Goal: Information Seeking & Learning: Learn about a topic

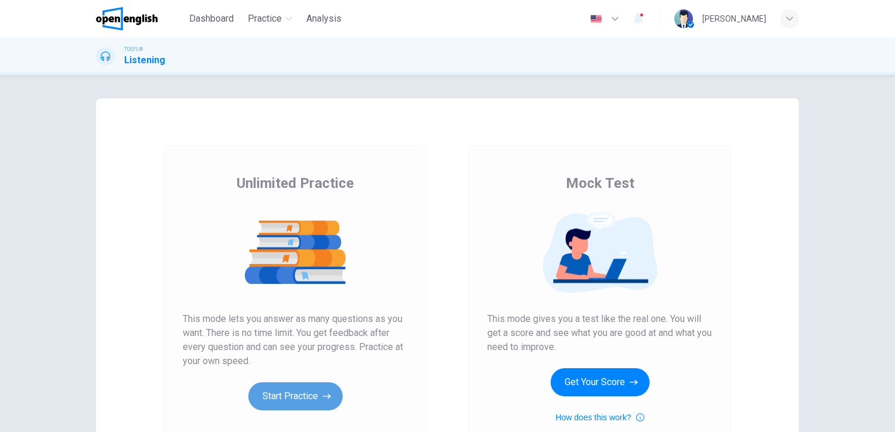
click at [308, 390] on button "Start Practice" at bounding box center [295, 397] width 94 height 28
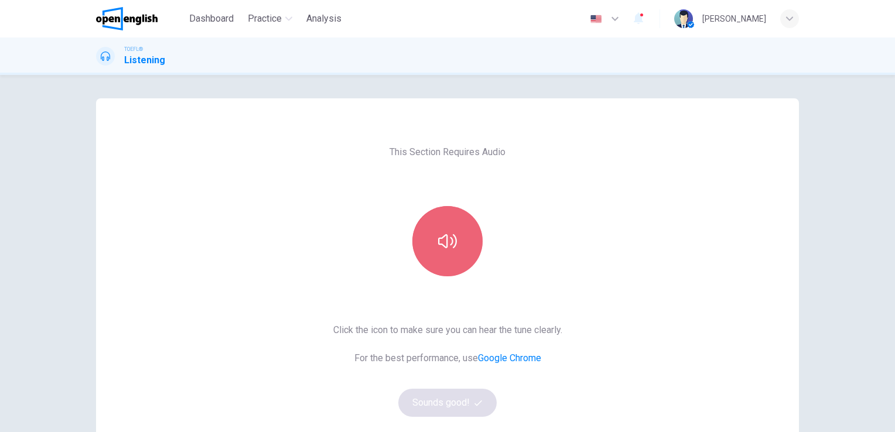
click at [443, 257] on button "button" at bounding box center [447, 241] width 70 height 70
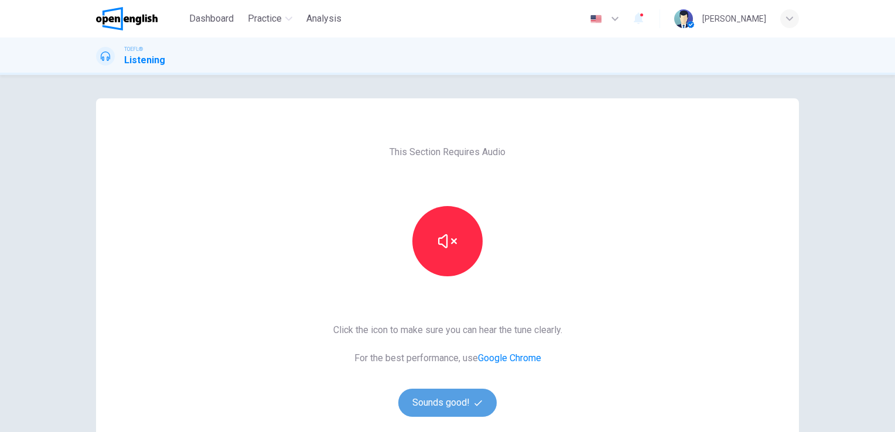
click at [446, 404] on button "Sounds good!" at bounding box center [447, 403] width 98 height 28
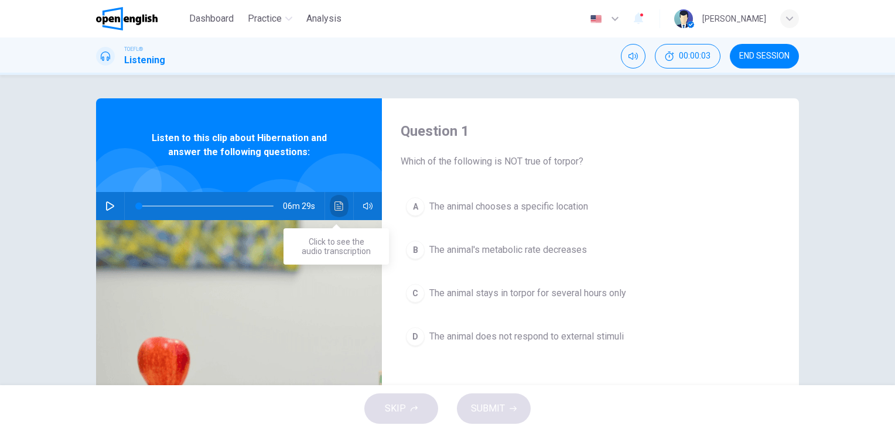
click at [335, 208] on icon "Click to see the audio transcription" at bounding box center [339, 206] width 9 height 9
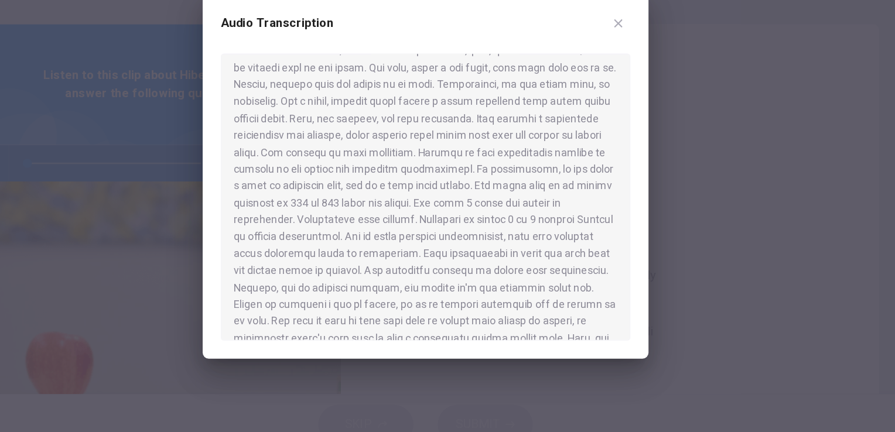
scroll to position [361, 0]
drag, startPoint x: 516, startPoint y: 238, endPoint x: 409, endPoint y: 182, distance: 121.3
click at [409, 182] on div at bounding box center [448, 232] width 318 height 223
